Goal: Information Seeking & Learning: Learn about a topic

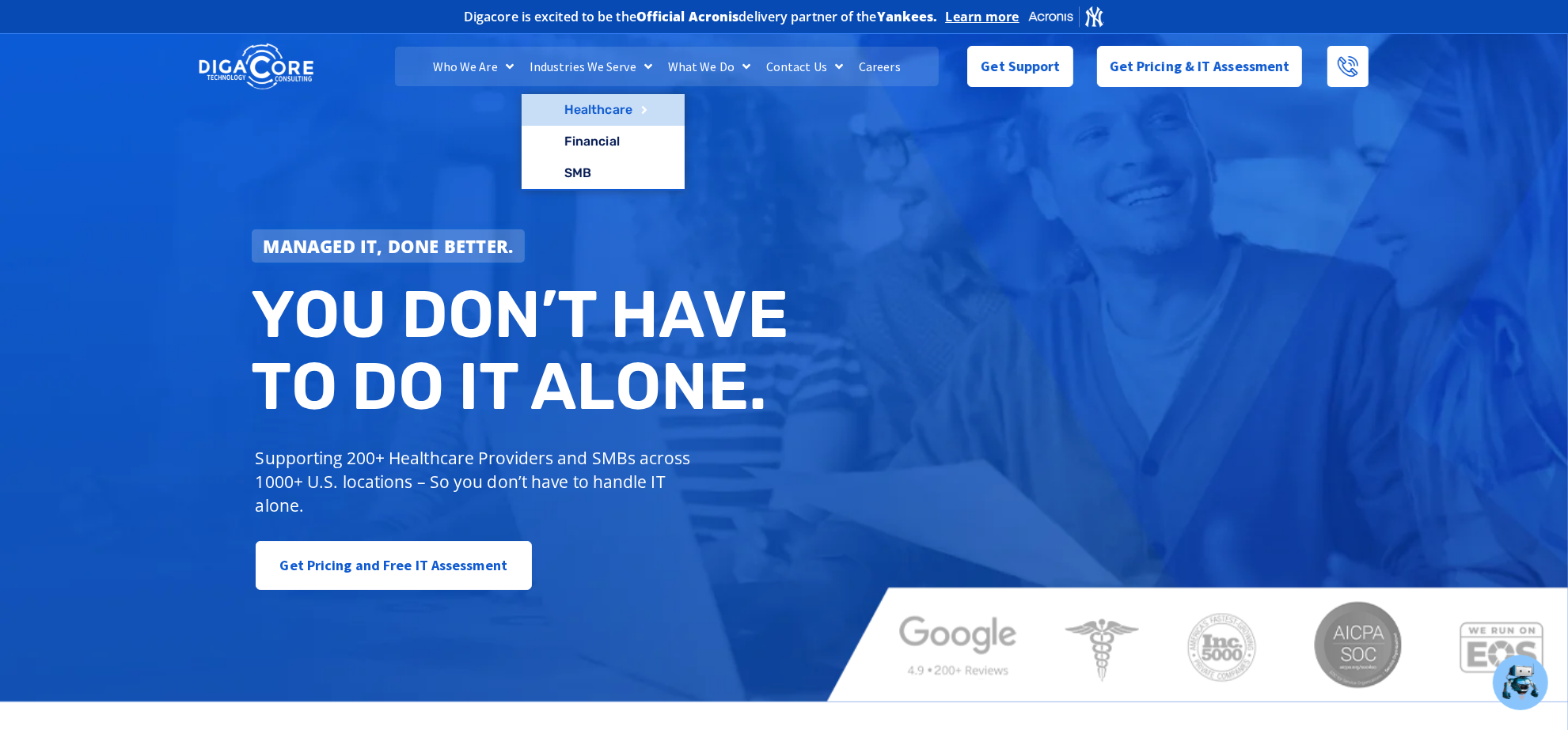
click at [609, 96] on link "Healthcare" at bounding box center [603, 110] width 163 height 32
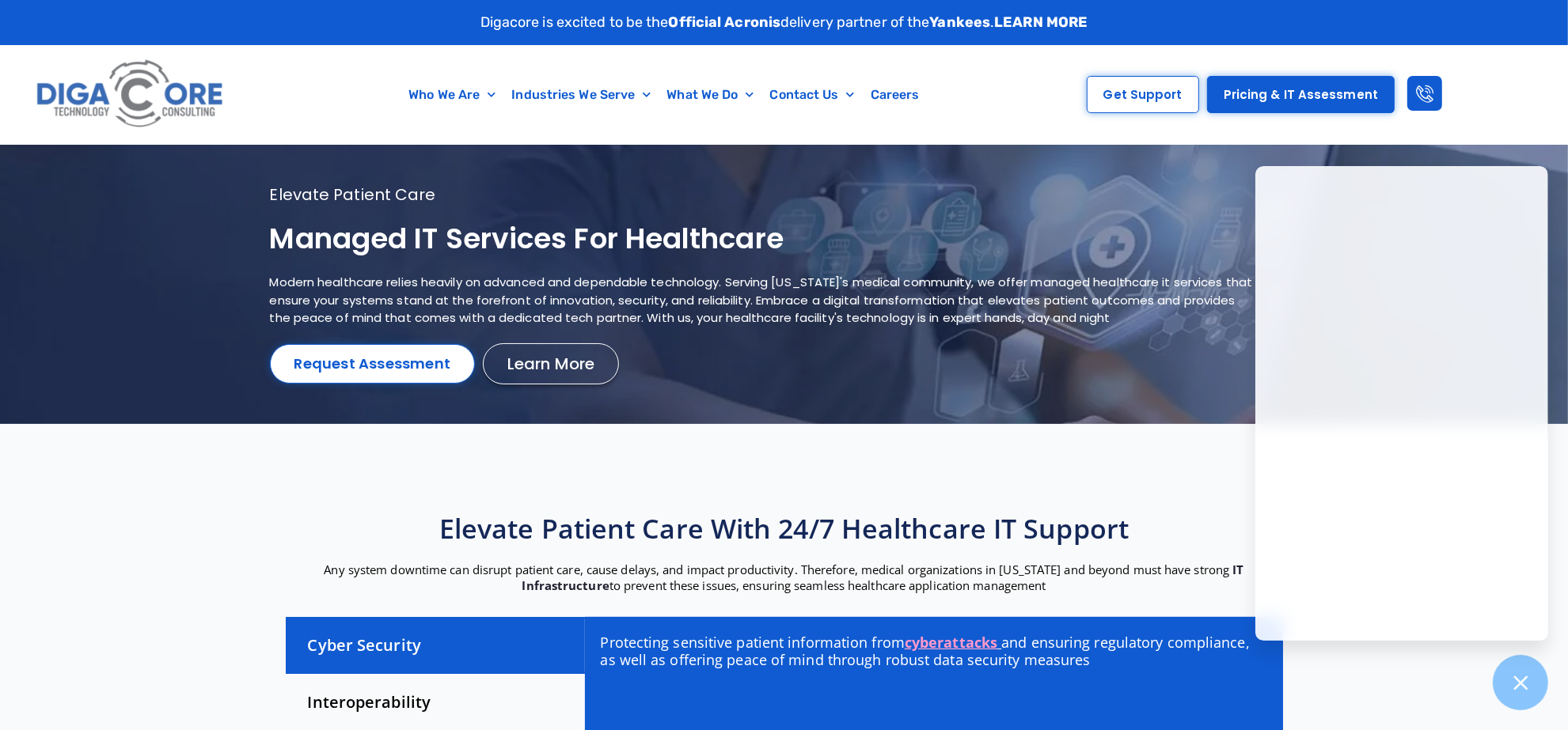
click at [325, 237] on h1 "Managed IT services for healthcare" at bounding box center [764, 239] width 989 height 37
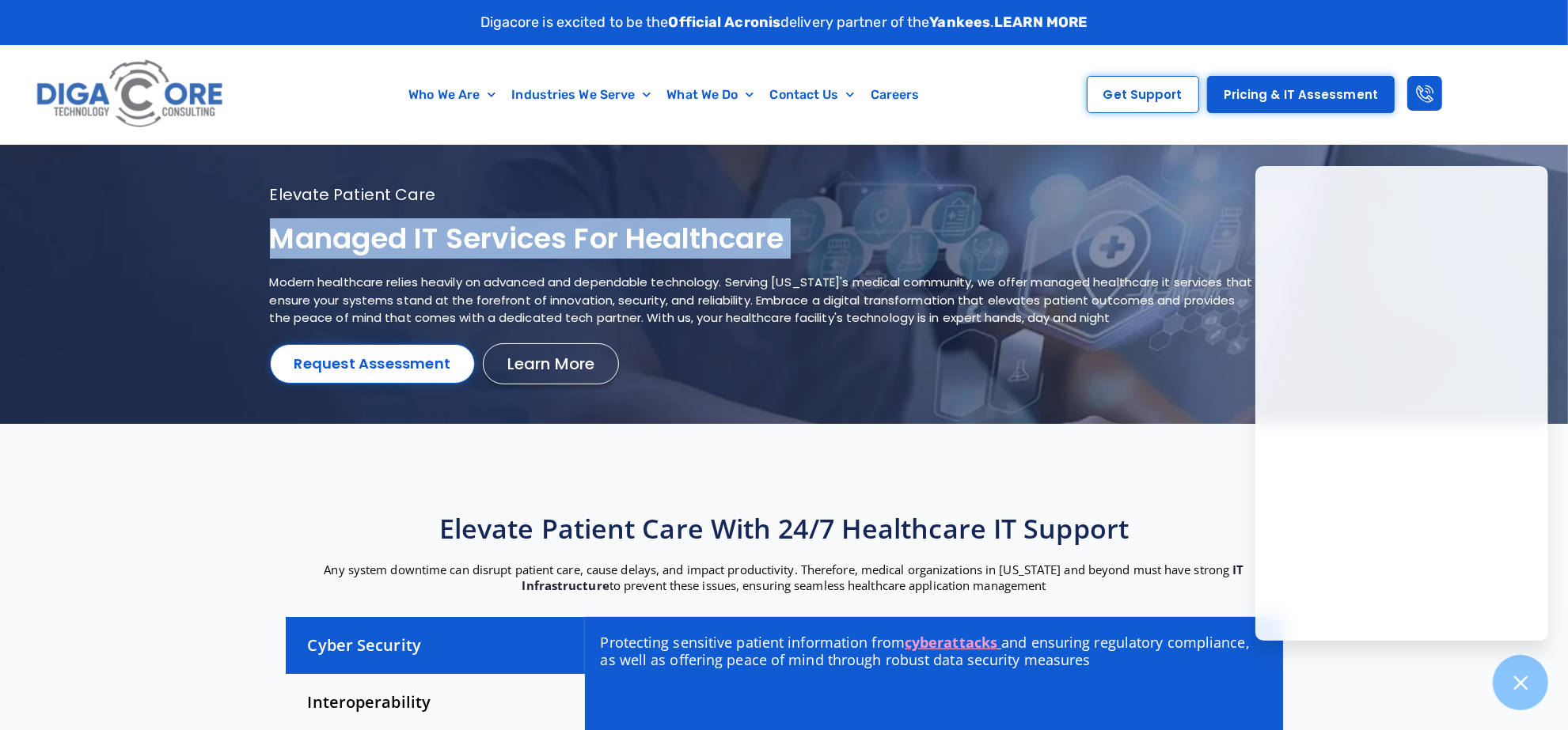
click at [325, 237] on h1 "Managed IT services for healthcare" at bounding box center [764, 239] width 989 height 37
click at [1521, 673] on icon at bounding box center [1521, 683] width 21 height 21
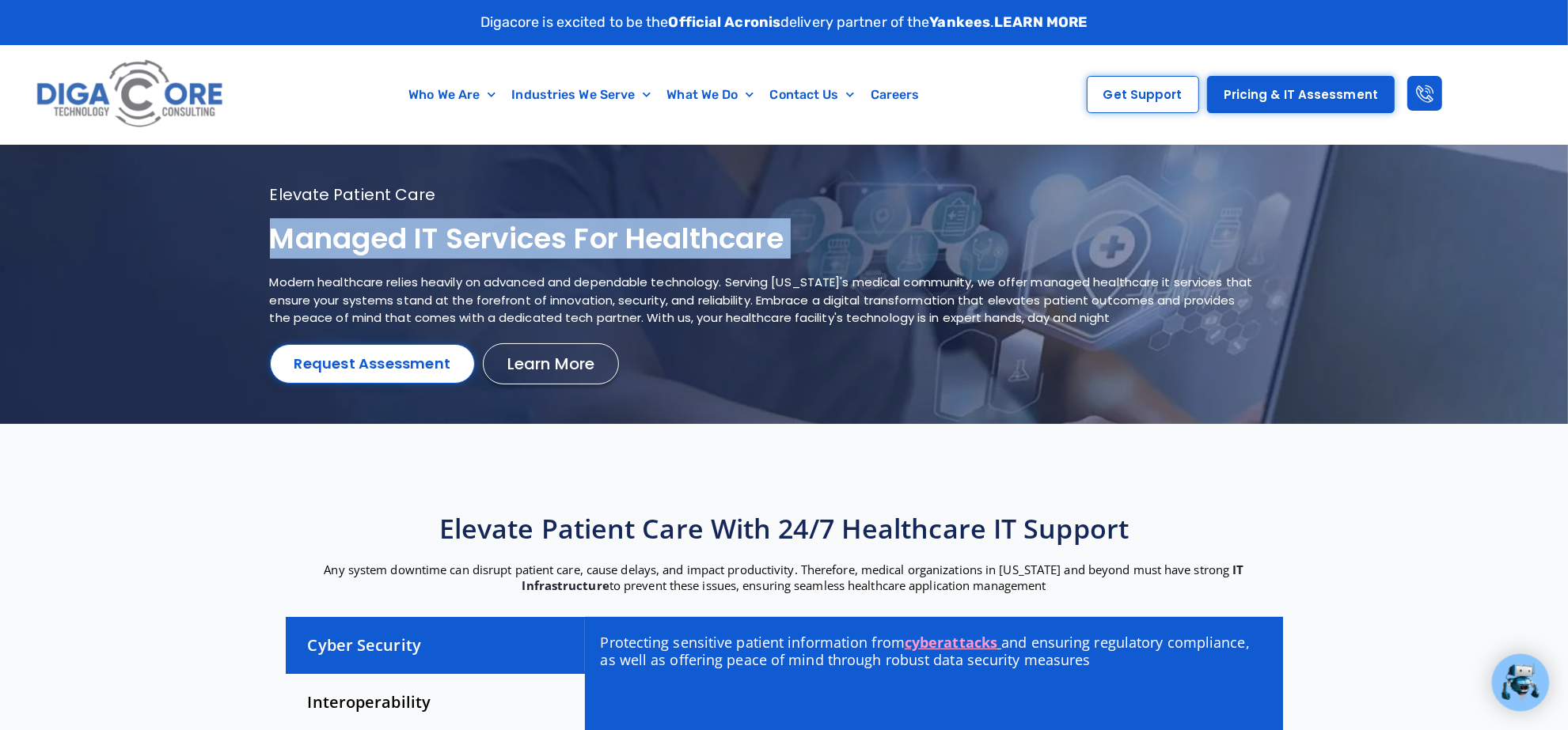
click at [552, 240] on h1 "Managed IT services for healthcare" at bounding box center [764, 239] width 989 height 37
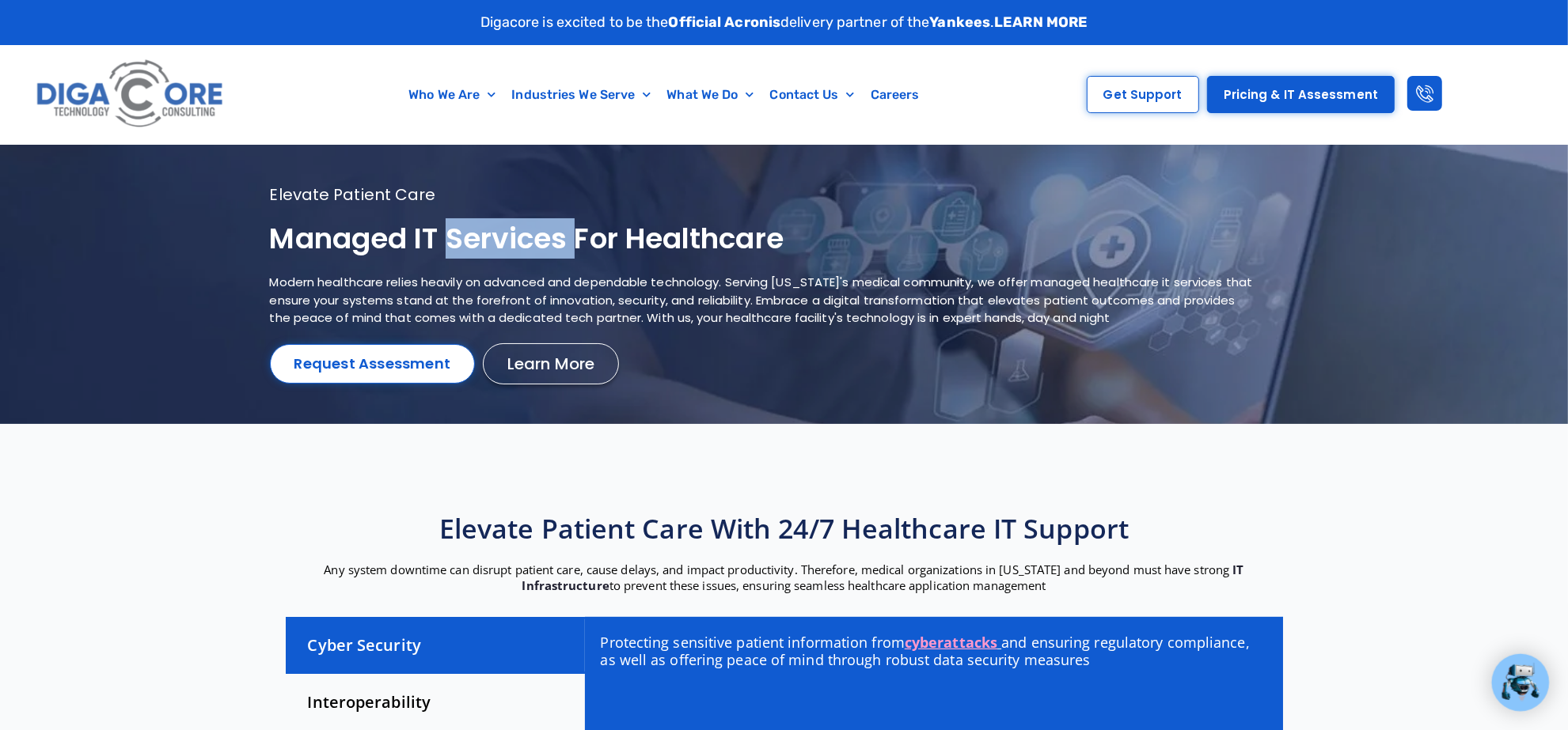
click at [552, 240] on h1 "Managed IT services for healthcare" at bounding box center [764, 239] width 989 height 37
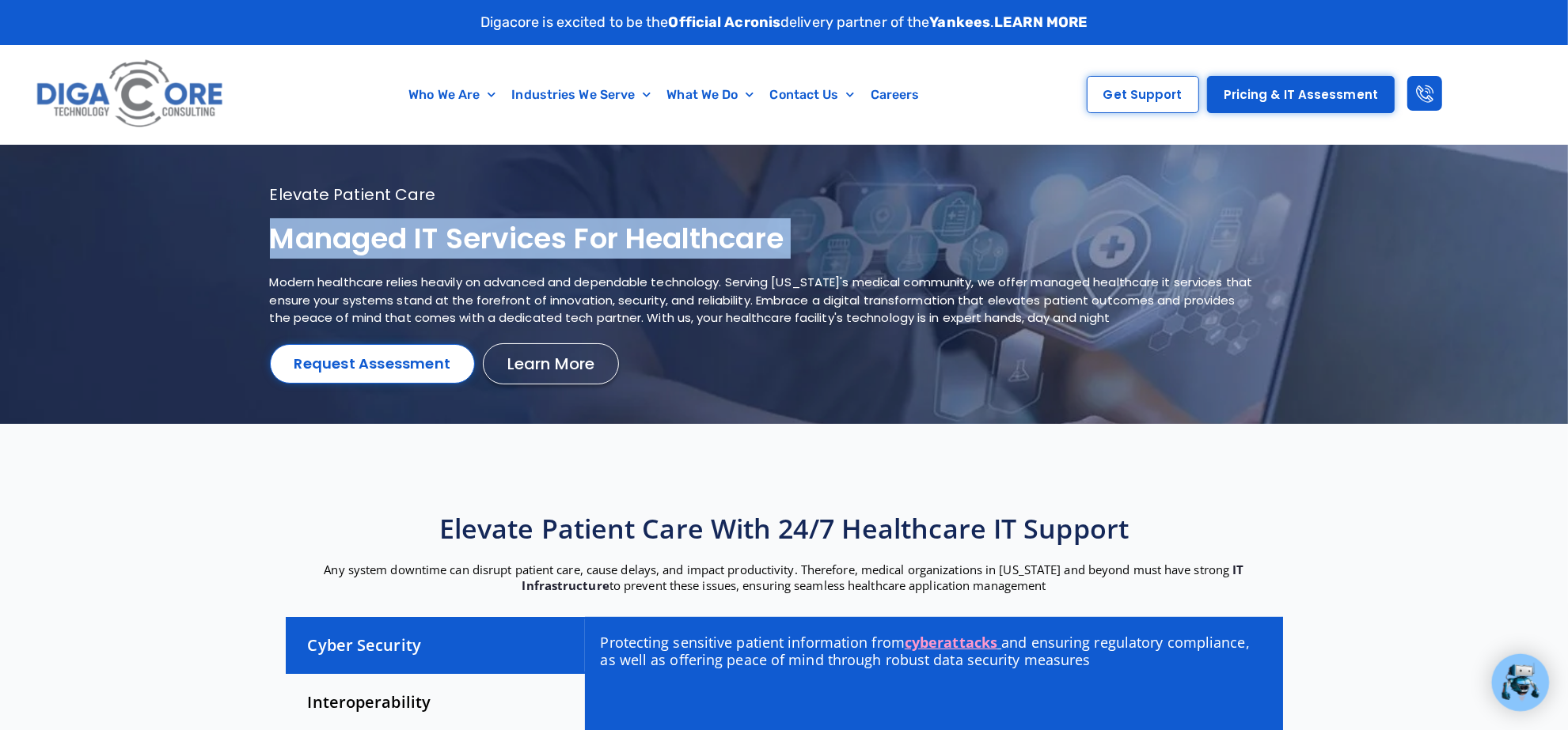
click at [555, 239] on h1 "Managed IT services for healthcare" at bounding box center [764, 239] width 989 height 37
